Goal: Find contact information: Find contact information

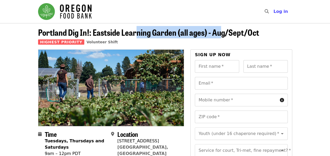
drag, startPoint x: 138, startPoint y: 34, endPoint x: 226, endPoint y: 35, distance: 87.5
click at [226, 35] on span "Portland Dig In!: Eastside Learning Garden (all ages) - Aug/Sept/Oct" at bounding box center [148, 32] width 221 height 12
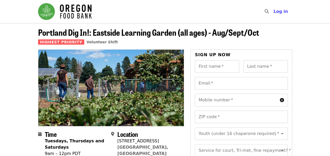
drag, startPoint x: 226, startPoint y: 35, endPoint x: 308, endPoint y: 43, distance: 82.5
click at [308, 43] on header "Portland Dig In!: Eastside Learning Garden (all ages) - Aug/Sept/Oct Highest Pr…" at bounding box center [165, 36] width 330 height 26
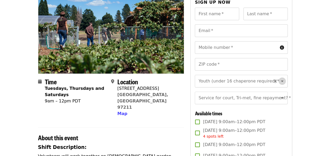
click at [279, 81] on icon "Open" at bounding box center [282, 81] width 6 height 6
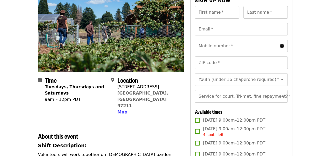
scroll to position [105, 0]
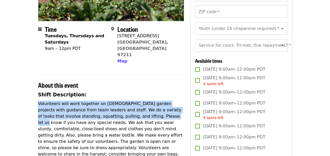
drag, startPoint x: 127, startPoint y: 86, endPoint x: 134, endPoint y: 106, distance: 21.8
click at [134, 106] on p "Volunteers will work together on [DEMOGRAPHIC_DATA] garden projects with guidan…" at bounding box center [111, 129] width 146 height 57
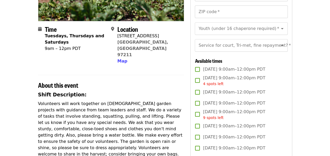
click at [96, 109] on p "Volunteers will work together on [DEMOGRAPHIC_DATA] garden projects with guidan…" at bounding box center [111, 129] width 146 height 57
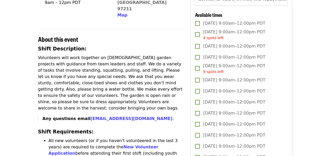
scroll to position [184, 0]
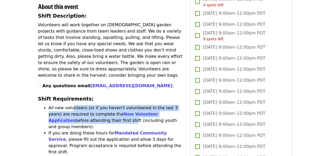
drag, startPoint x: 71, startPoint y: 91, endPoint x: 70, endPoint y: 100, distance: 9.8
click at [70, 105] on li "All new volunteers (or if you haven't volunteered in the last 3 years) are requ…" at bounding box center [117, 117] width 136 height 25
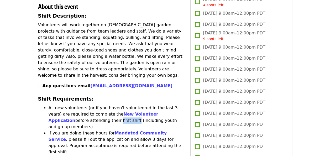
drag, startPoint x: 72, startPoint y: 101, endPoint x: 56, endPoint y: 102, distance: 16.3
click at [56, 105] on li "All new volunteers (or if you haven't volunteered in the last 3 years) are requ…" at bounding box center [117, 117] width 136 height 25
drag, startPoint x: 51, startPoint y: 102, endPoint x: 87, endPoint y: 101, distance: 36.0
click at [87, 105] on li "All new volunteers (or if you haven't volunteered in the last 3 years) are requ…" at bounding box center [117, 117] width 136 height 25
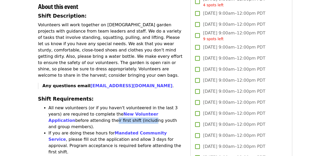
click at [87, 105] on li "All new volunteers (or if you haven't volunteered in the last 3 years) are requ…" at bounding box center [117, 117] width 136 height 25
drag, startPoint x: 80, startPoint y: 102, endPoint x: 69, endPoint y: 102, distance: 11.6
click at [69, 105] on li "All new volunteers (or if you haven't volunteered in the last 3 years) are requ…" at bounding box center [117, 117] width 136 height 25
drag, startPoint x: 69, startPoint y: 102, endPoint x: 63, endPoint y: 102, distance: 5.5
click at [63, 105] on li "All new volunteers (or if you haven't volunteered in the last 3 years) are requ…" at bounding box center [117, 117] width 136 height 25
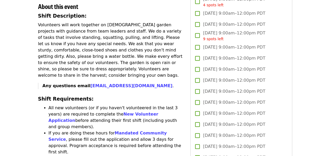
scroll to position [210, 0]
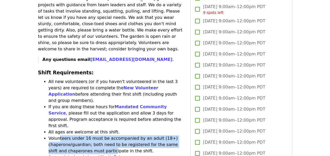
drag, startPoint x: 59, startPoint y: 107, endPoint x: 91, endPoint y: 117, distance: 33.7
click at [91, 135] on li "Volunteers under 16 must be accompanied by an adult (18+) chaperone/guardian; b…" at bounding box center [117, 144] width 136 height 19
click at [92, 135] on li "Volunteers under 16 must be accompanied by an adult (18+) chaperone/guardian; b…" at bounding box center [117, 144] width 136 height 19
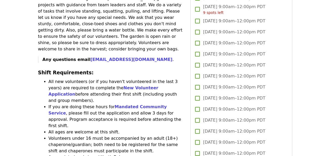
click at [102, 135] on li "Volunteers under 16 must be accompanied by an adult (18+) chaperone/guardian; b…" at bounding box center [117, 144] width 136 height 19
drag, startPoint x: 101, startPoint y: 118, endPoint x: 73, endPoint y: 120, distance: 28.7
click at [73, 135] on li "Volunteers under 16 must be accompanied by an adult (18+) chaperone/guardian; b…" at bounding box center [117, 144] width 136 height 19
click at [72, 135] on li "Volunteers under 16 must be accompanied by an adult (18+) chaperone/guardian; b…" at bounding box center [117, 144] width 136 height 19
click at [58, 135] on li "Volunteers under 16 must be accompanied by an adult (18+) chaperone/guardian; b…" at bounding box center [117, 144] width 136 height 19
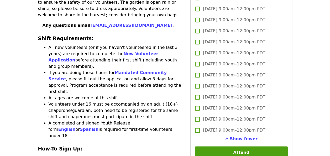
scroll to position [263, 0]
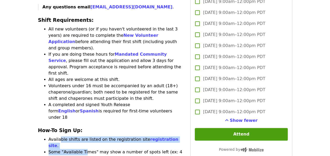
drag, startPoint x: 59, startPoint y: 101, endPoint x: 84, endPoint y: 109, distance: 25.4
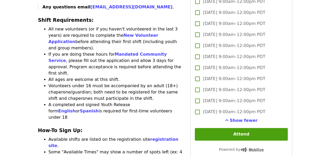
drag, startPoint x: 108, startPoint y: 130, endPoint x: 70, endPoint y: 121, distance: 39.0
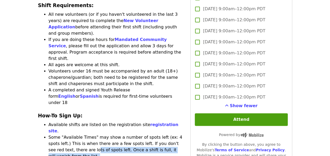
scroll to position [289, 0]
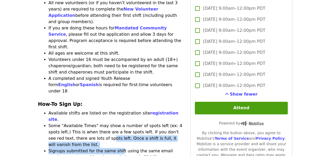
drag, startPoint x: 93, startPoint y: 96, endPoint x: 114, endPoint y: 102, distance: 22.3
click at [114, 110] on ul "Available shifts are listed on the registration site registration site . Some "…" at bounding box center [111, 157] width 146 height 95
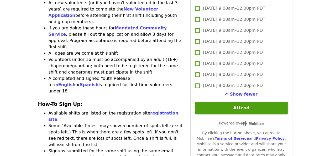
drag, startPoint x: 80, startPoint y: 104, endPoint x: 70, endPoint y: 101, distance: 10.8
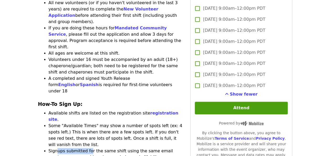
drag, startPoint x: 56, startPoint y: 99, endPoint x: 88, endPoint y: 99, distance: 32.3
drag, startPoint x: 64, startPoint y: 100, endPoint x: 111, endPoint y: 101, distance: 46.5
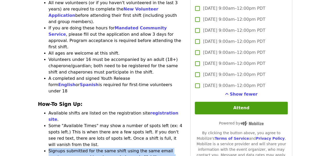
drag, startPoint x: 72, startPoint y: 101, endPoint x: 67, endPoint y: 100, distance: 5.6
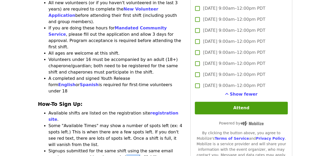
drag, startPoint x: 97, startPoint y: 105, endPoint x: 109, endPoint y: 105, distance: 12.6
drag, startPoint x: 106, startPoint y: 105, endPoint x: 90, endPoint y: 106, distance: 16.0
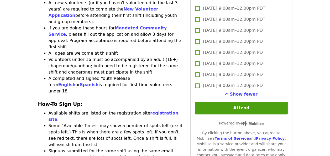
drag, startPoint x: 88, startPoint y: 101, endPoint x: 115, endPoint y: 103, distance: 26.8
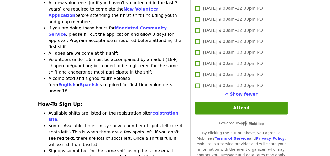
drag, startPoint x: 89, startPoint y: 126, endPoint x: 76, endPoint y: 129, distance: 13.4
drag, startPoint x: 111, startPoint y: 133, endPoint x: 85, endPoint y: 133, distance: 26.0
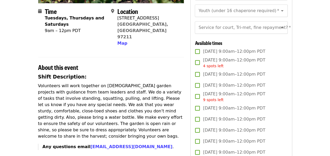
scroll to position [131, 0]
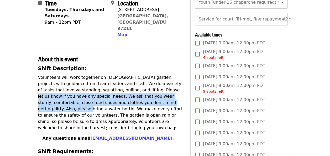
drag, startPoint x: 122, startPoint y: 75, endPoint x: 127, endPoint y: 92, distance: 18.4
click at [127, 92] on p "Volunteers will work together on [DEMOGRAPHIC_DATA] garden projects with guidan…" at bounding box center [111, 102] width 146 height 57
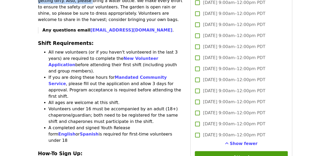
scroll to position [263, 0]
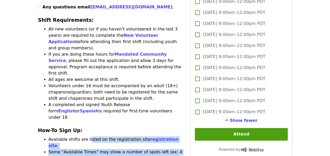
drag, startPoint x: 86, startPoint y: 108, endPoint x: 87, endPoint y: 120, distance: 12.6
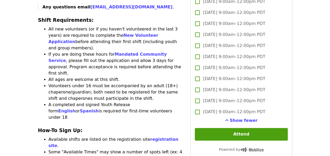
drag, startPoint x: 78, startPoint y: 121, endPoint x: 117, endPoint y: 123, distance: 38.7
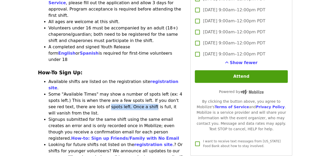
scroll to position [341, 0]
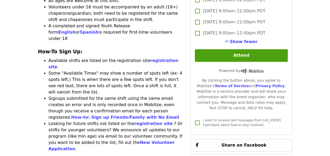
drag, startPoint x: 100, startPoint y: 113, endPoint x: 101, endPoint y: 123, distance: 10.6
drag, startPoint x: 101, startPoint y: 123, endPoint x: 97, endPoint y: 123, distance: 3.9
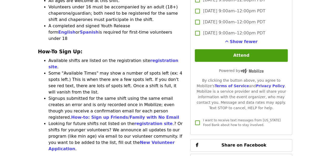
drag, startPoint x: 79, startPoint y: 120, endPoint x: 92, endPoint y: 130, distance: 16.8
drag, startPoint x: 75, startPoint y: 115, endPoint x: 92, endPoint y: 124, distance: 19.5
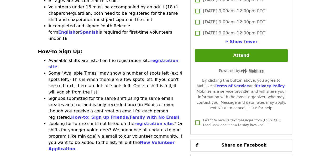
drag, startPoint x: 81, startPoint y: 114, endPoint x: 69, endPoint y: 115, distance: 12.4
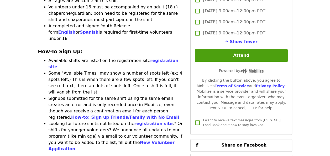
drag, startPoint x: 64, startPoint y: 116, endPoint x: 67, endPoint y: 122, distance: 7.5
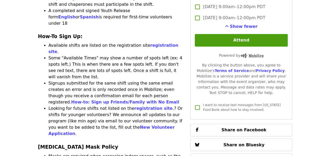
scroll to position [368, 0]
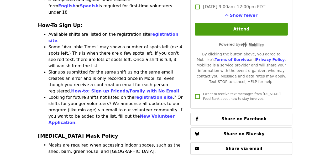
drag, startPoint x: 77, startPoint y: 104, endPoint x: 84, endPoint y: 107, distance: 7.7
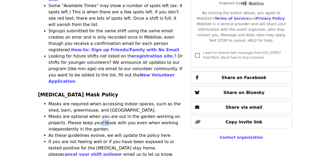
scroll to position [420, 0]
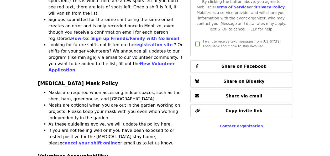
drag, startPoint x: 91, startPoint y: 108, endPoint x: 131, endPoint y: 108, distance: 39.9
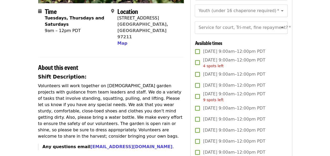
scroll to position [131, 0]
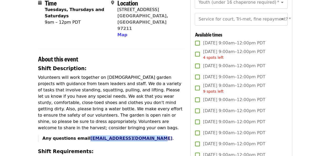
drag, startPoint x: 141, startPoint y: 120, endPoint x: 83, endPoint y: 118, distance: 57.8
click at [83, 135] on p "Any questions email [EMAIL_ADDRESS][DOMAIN_NAME] ." at bounding box center [114, 138] width 142 height 6
copy link "[EMAIL_ADDRESS][DOMAIN_NAME]"
click at [164, 55] on h2 "About this event" at bounding box center [111, 59] width 146 height 8
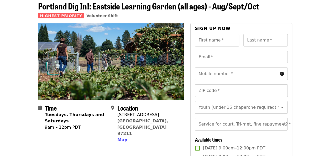
scroll to position [0, 0]
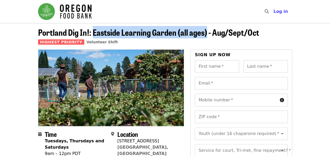
drag, startPoint x: 95, startPoint y: 33, endPoint x: 206, endPoint y: 33, distance: 111.6
click at [206, 33] on span "Portland Dig In!: Eastside Learning Garden (all ages) - Aug/Sept/Oct" at bounding box center [148, 32] width 221 height 12
copy span "[GEOGRAPHIC_DATA] (all ages)"
